Goal: Task Accomplishment & Management: Complete application form

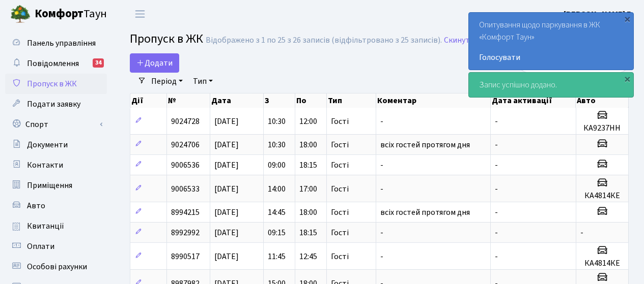
select select "25"
click at [157, 60] on span "Додати" at bounding box center [154, 63] width 36 height 11
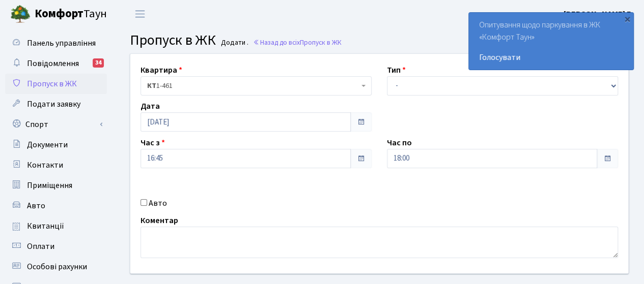
click at [162, 203] on label "Авто" at bounding box center [158, 203] width 18 height 12
click at [147, 203] on input "Авто" at bounding box center [143, 202] width 7 height 7
checkbox input "true"
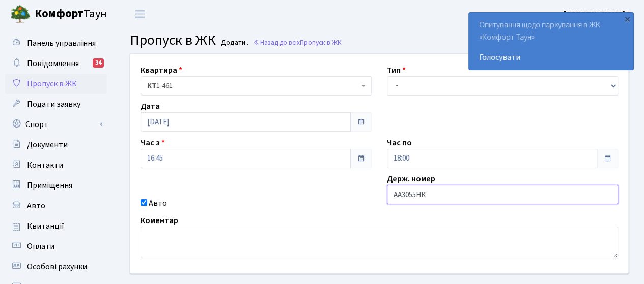
type input "АА3055НК"
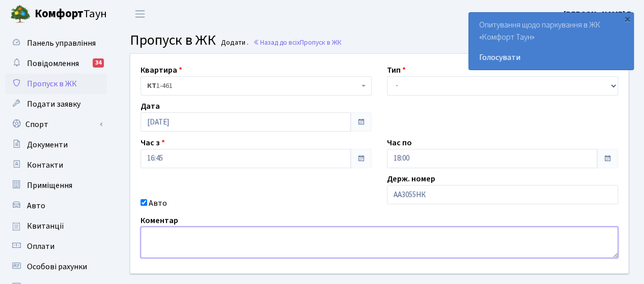
click at [188, 241] on textarea at bounding box center [378, 243] width 477 height 32
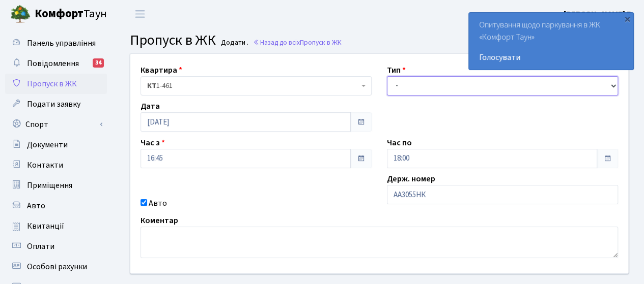
click at [421, 89] on select "- Доставка Таксі Гості Сервіс" at bounding box center [502, 85] width 231 height 19
select select "3"
click at [387, 76] on select "- Доставка Таксі Гості Сервіс" at bounding box center [502, 85] width 231 height 19
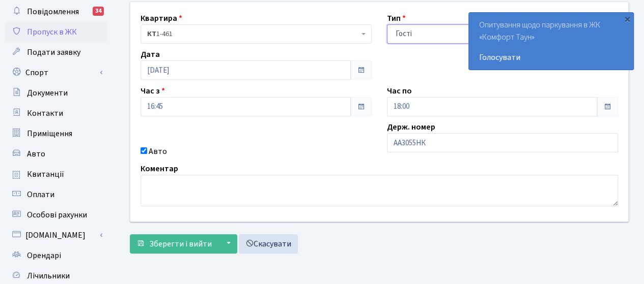
scroll to position [102, 0]
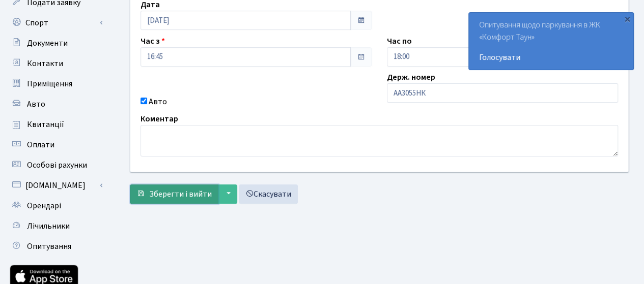
click at [172, 189] on span "Зберегти і вийти" at bounding box center [180, 194] width 63 height 11
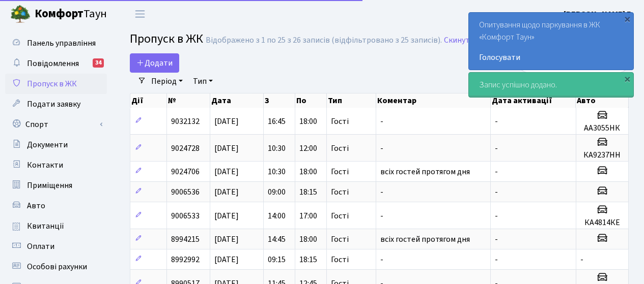
select select "25"
